Goal: Task Accomplishment & Management: Complete application form

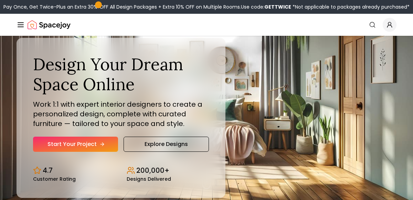
click at [76, 138] on link "Start Your Project" at bounding box center [75, 143] width 85 height 15
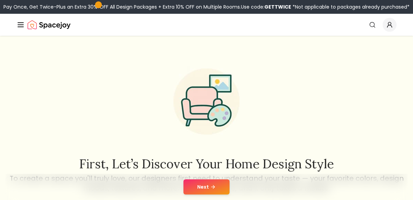
click at [196, 189] on button "Next" at bounding box center [206, 186] width 46 height 15
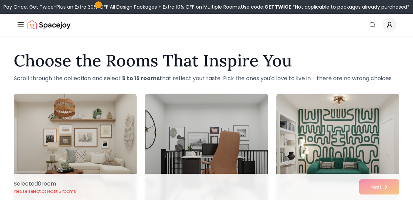
click at [385, 180] on div "Selected 0 room Please select at least 5 rooms Next" at bounding box center [206, 187] width 396 height 26
click at [384, 185] on div "Selected 0 room Please select at least 5 rooms Next" at bounding box center [206, 187] width 396 height 26
click at [385, 190] on div "Selected 0 room Please select at least 5 rooms Next" at bounding box center [206, 187] width 396 height 26
click at [392, 194] on div "Selected 0 room Please select at least 5 rooms Next" at bounding box center [206, 187] width 396 height 26
click at [391, 189] on div "Selected 0 room Please select at least 5 rooms Next" at bounding box center [206, 187] width 396 height 26
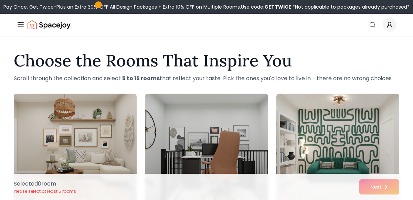
click at [393, 189] on div "Selected 0 room Please select at least 5 rooms Next" at bounding box center [206, 187] width 396 height 26
click at [387, 188] on div "Selected 0 room Please select at least 5 rooms Next" at bounding box center [206, 187] width 396 height 26
click at [388, 189] on div "Selected 0 room Please select at least 5 rooms Next" at bounding box center [206, 187] width 396 height 26
click at [387, 188] on div "Selected 0 room Please select at least 5 rooms Next" at bounding box center [206, 187] width 396 height 26
click at [385, 190] on div "Selected 0 room Please select at least 5 rooms Next" at bounding box center [206, 187] width 396 height 26
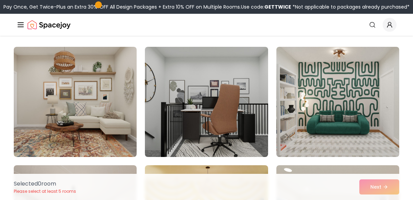
scroll to position [48, 0]
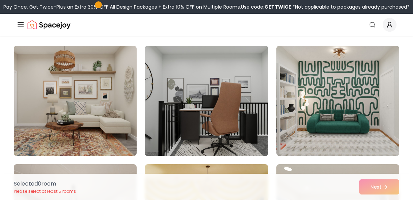
click at [196, 128] on img at bounding box center [206, 101] width 129 height 116
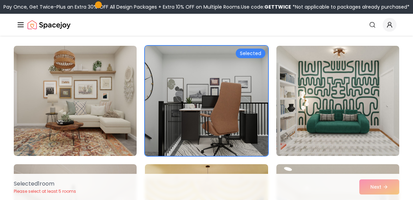
click at [117, 147] on img at bounding box center [75, 101] width 123 height 110
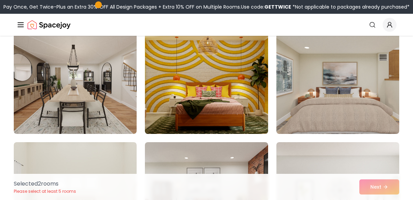
scroll to position [206, 0]
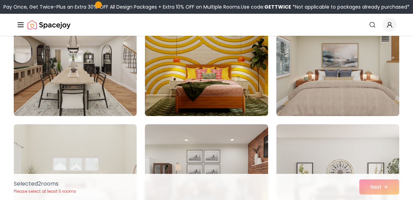
click at [358, 95] on img at bounding box center [337, 61] width 129 height 116
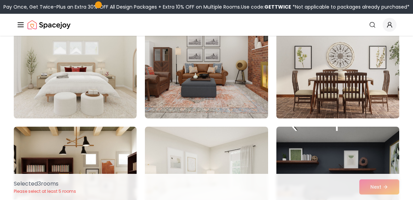
click at [366, 109] on img at bounding box center [337, 64] width 129 height 116
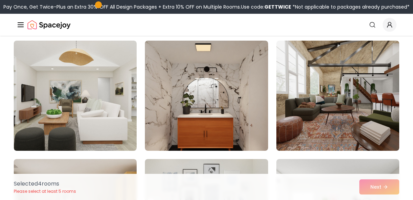
scroll to position [881, 0]
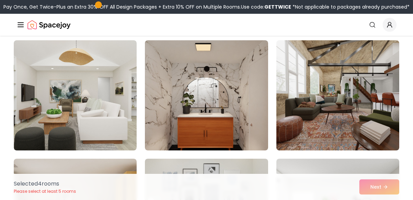
click at [203, 116] on img at bounding box center [206, 95] width 123 height 110
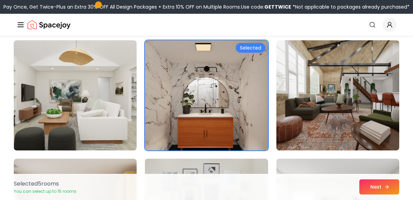
click at [386, 184] on icon at bounding box center [387, 187] width 6 height 6
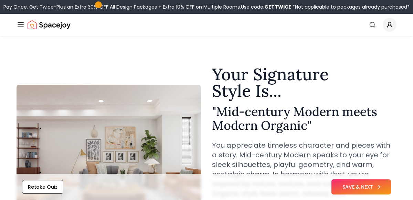
click at [338, 189] on button "SAVE & NEXT" at bounding box center [360, 186] width 59 height 15
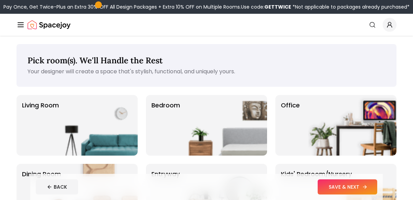
click at [351, 187] on button "SAVE & NEXT" at bounding box center [346, 186] width 59 height 15
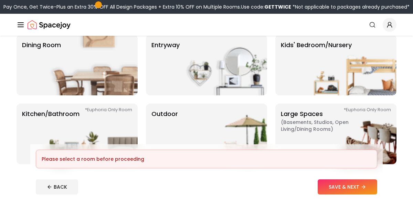
scroll to position [131, 0]
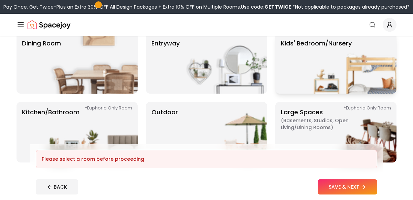
click at [383, 69] on img at bounding box center [352, 63] width 88 height 61
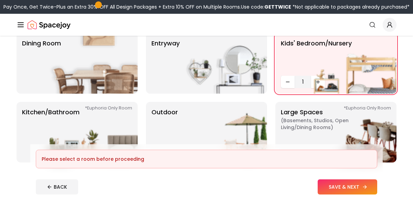
click at [338, 186] on button "SAVE & NEXT" at bounding box center [346, 186] width 59 height 15
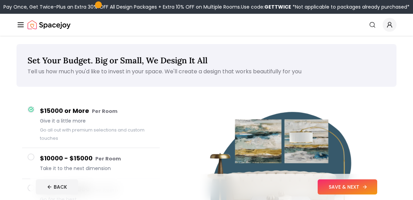
click at [323, 188] on button "SAVE & NEXT" at bounding box center [346, 186] width 59 height 15
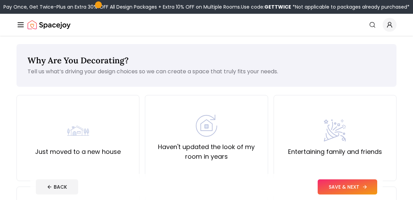
click at [333, 185] on button "SAVE & NEXT" at bounding box center [346, 186] width 59 height 15
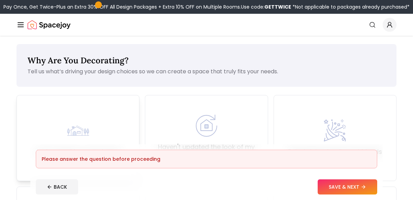
click at [91, 133] on div "Just moved to a new house" at bounding box center [78, 137] width 86 height 37
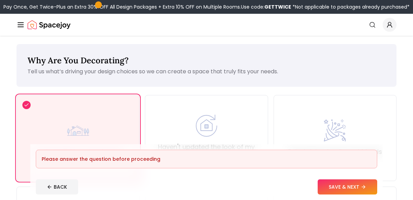
click at [184, 129] on div "Haven't updated the look of my room in years" at bounding box center [206, 137] width 111 height 47
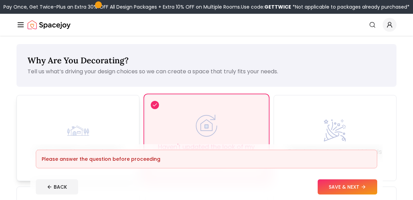
click at [98, 119] on div "Just moved to a new house" at bounding box center [78, 138] width 123 height 86
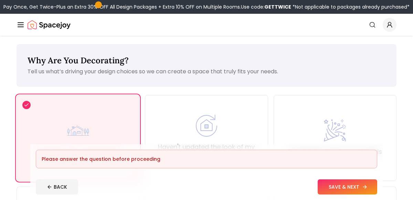
click at [347, 185] on button "SAVE & NEXT" at bounding box center [346, 186] width 59 height 15
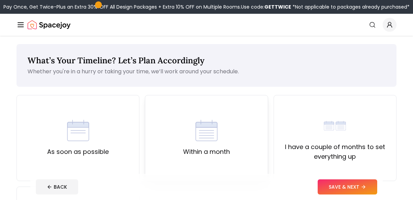
click at [255, 158] on div "Within a month" at bounding box center [206, 138] width 123 height 86
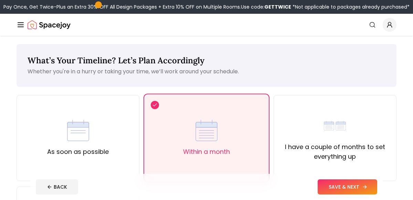
click at [365, 184] on icon at bounding box center [365, 187] width 6 height 6
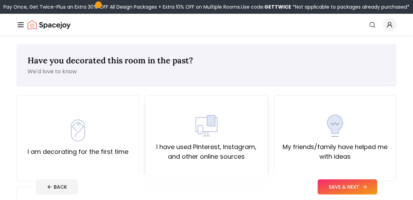
click at [180, 123] on div "I have used Pinterest, Instagram, and other online sources" at bounding box center [206, 137] width 111 height 47
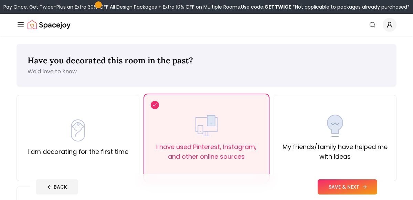
click at [354, 182] on button "SAVE & NEXT" at bounding box center [346, 186] width 59 height 15
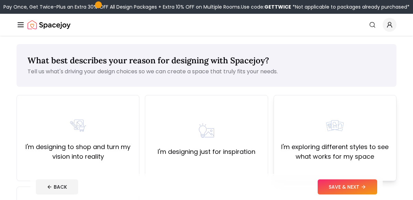
click at [309, 124] on div "I'm exploring different styles to see what works for my space" at bounding box center [334, 137] width 111 height 47
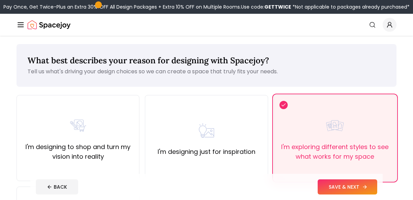
click at [369, 184] on button "SAVE & NEXT" at bounding box center [346, 186] width 59 height 15
